Goal: Task Accomplishment & Management: Use online tool/utility

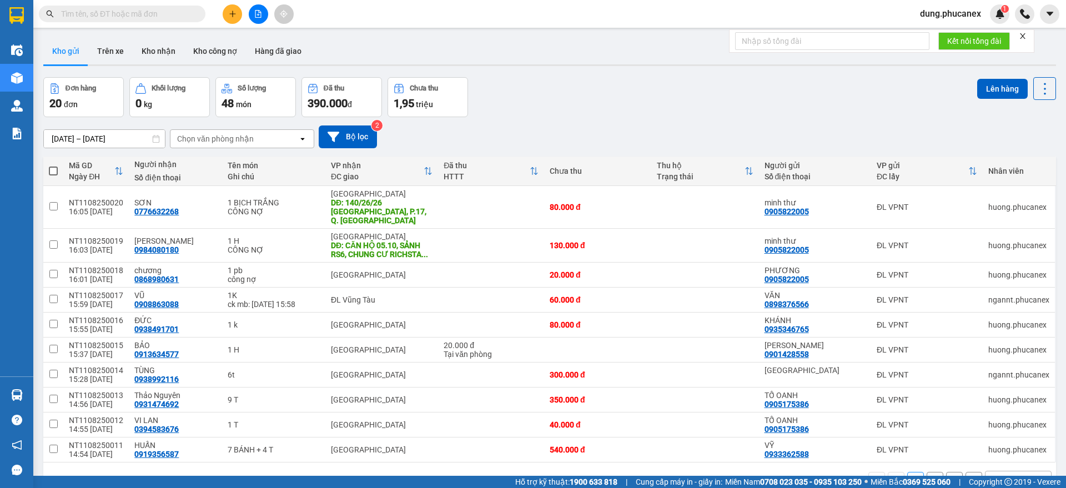
click at [142, 15] on input "text" at bounding box center [126, 14] width 131 height 12
paste input "DK0208250013"
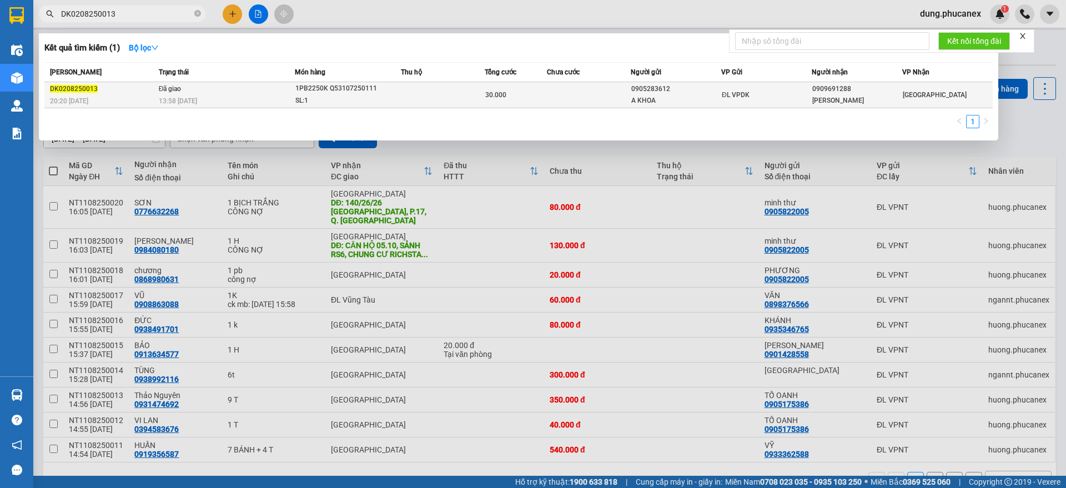
type input "DK0208250013"
click at [307, 88] on div "1PB2250K Q53107250111" at bounding box center [336, 89] width 83 height 12
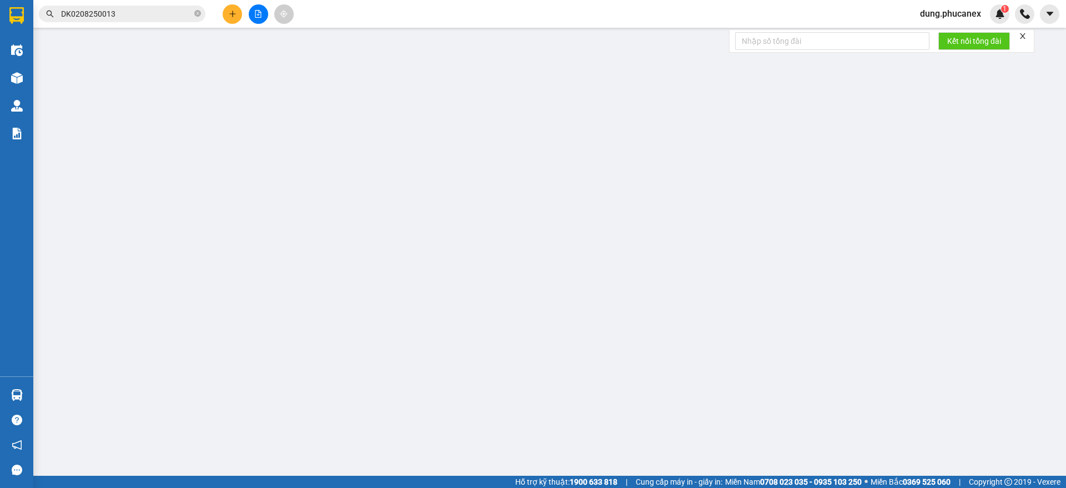
type input "0905283612"
type input "A KHOA"
type input "0909691288"
type input "[PERSON_NAME]"
type input "30.000"
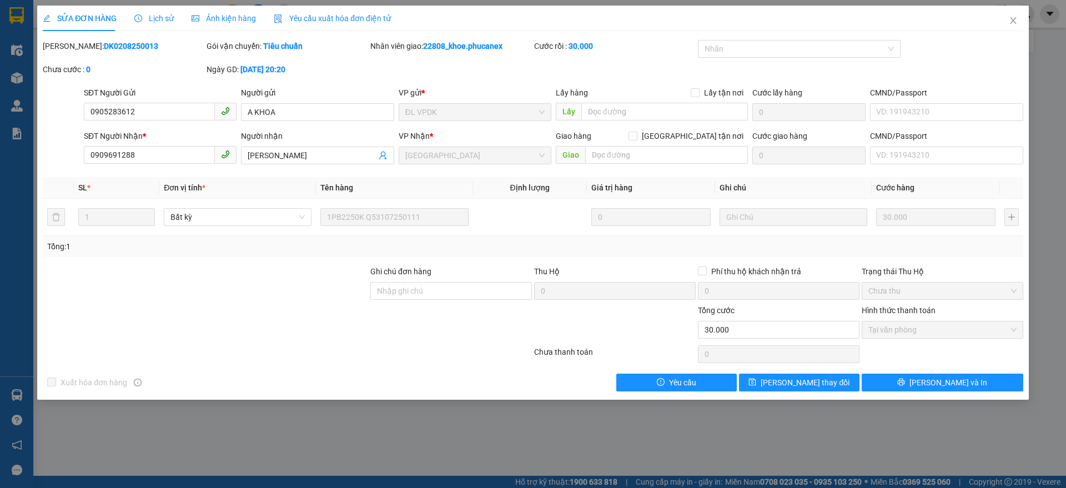
click at [157, 20] on span "Lịch sử" at bounding box center [153, 18] width 39 height 9
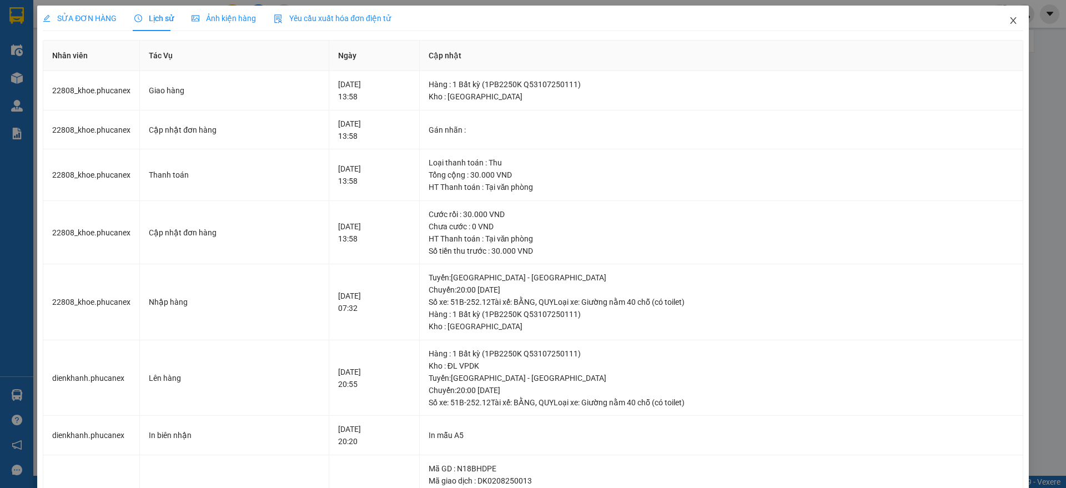
click at [1010, 18] on icon "close" at bounding box center [1013, 20] width 6 height 7
